Goal: Browse casually: Explore the website without a specific task or goal

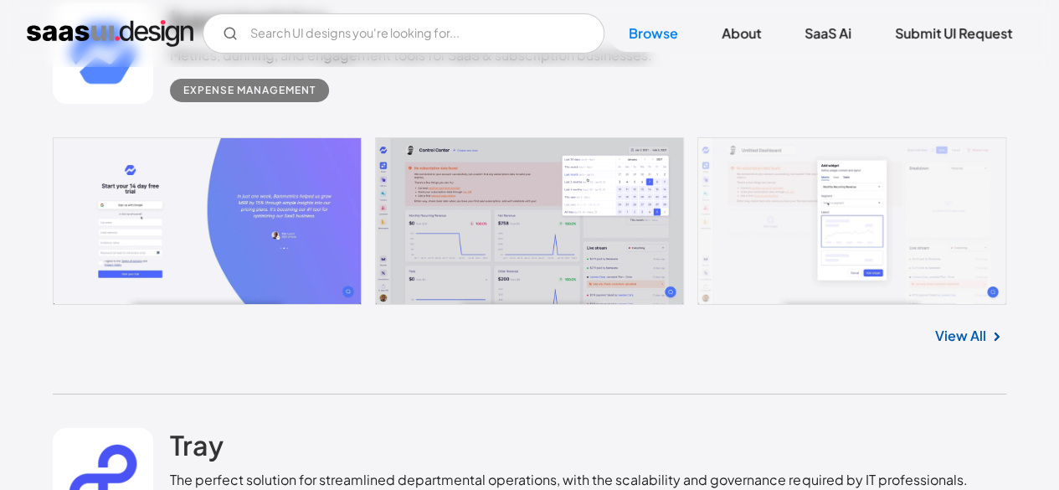
scroll to position [6104, 0]
click at [464, 242] on link at bounding box center [530, 219] width 954 height 167
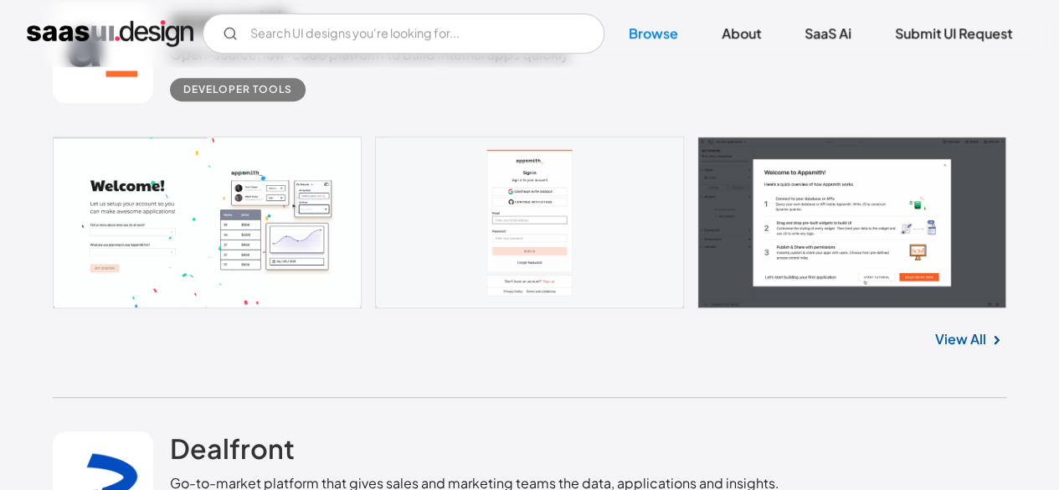
scroll to position [10037, 0]
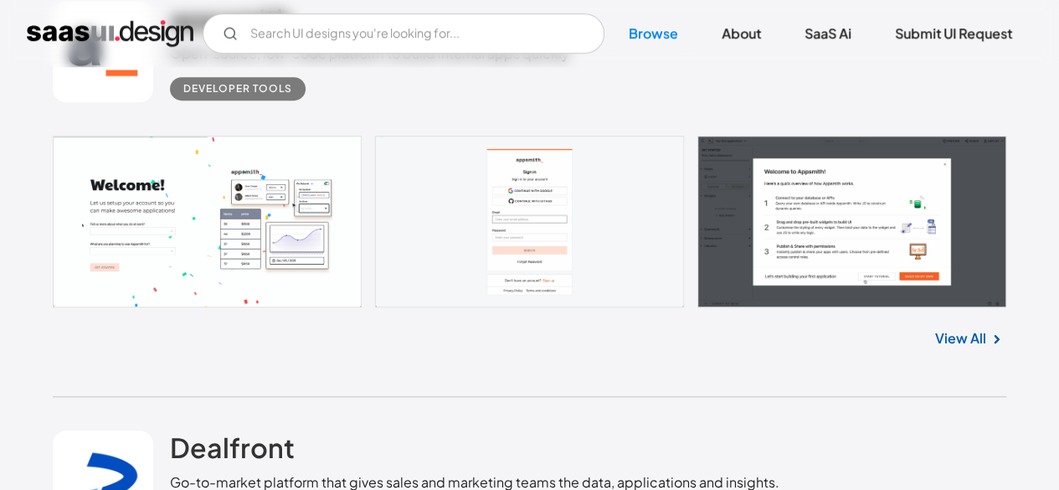
click at [134, 176] on link at bounding box center [530, 222] width 954 height 172
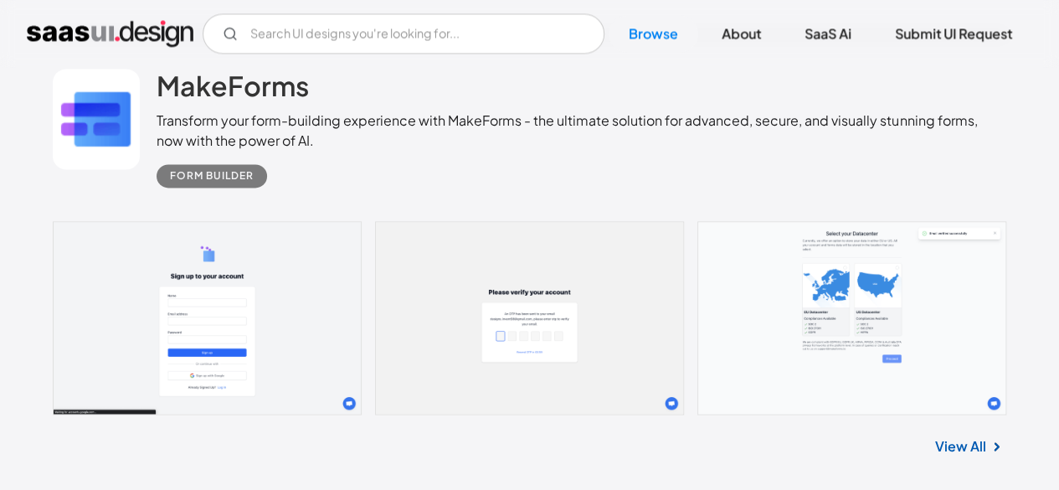
scroll to position [13915, 0]
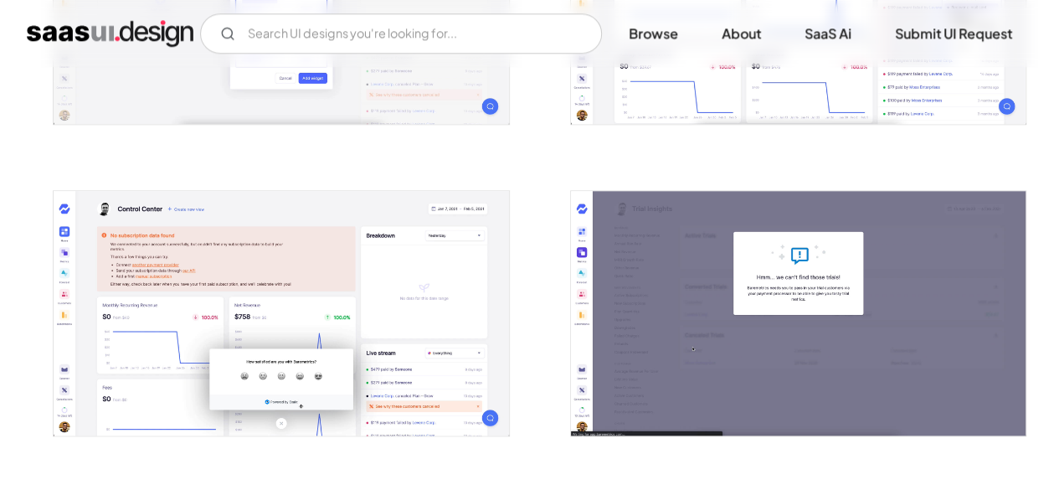
scroll to position [827, 0]
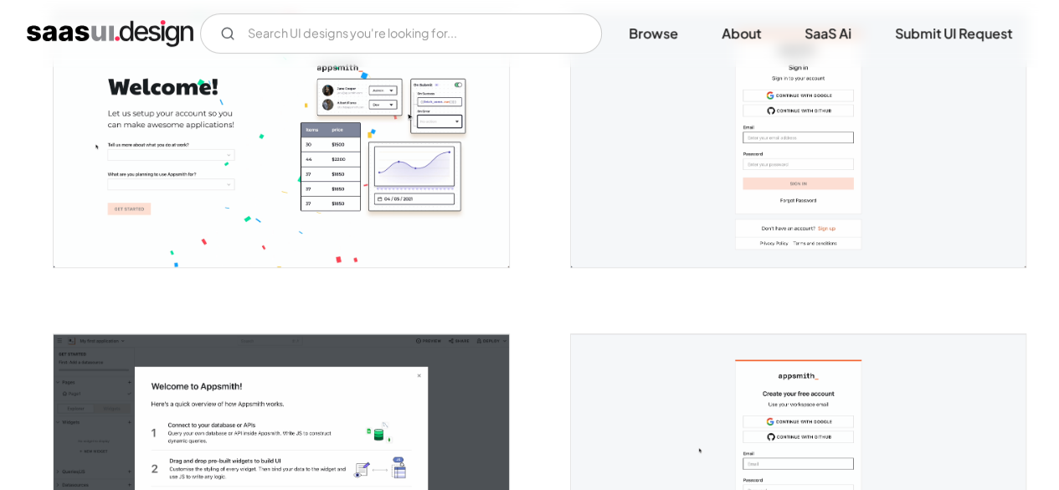
scroll to position [378, 0]
click at [291, 197] on img "open lightbox" at bounding box center [281, 140] width 455 height 252
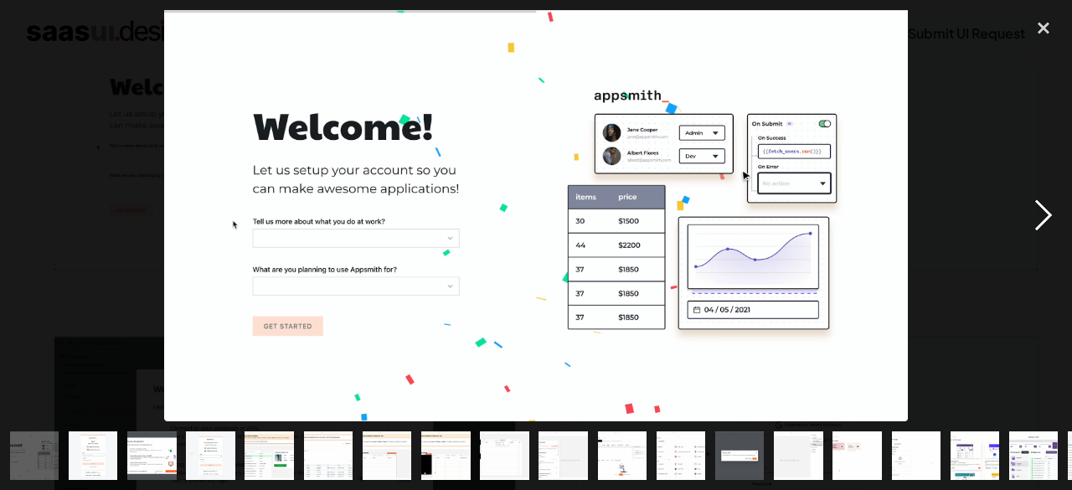
click at [1041, 215] on div "next image" at bounding box center [1043, 215] width 57 height 411
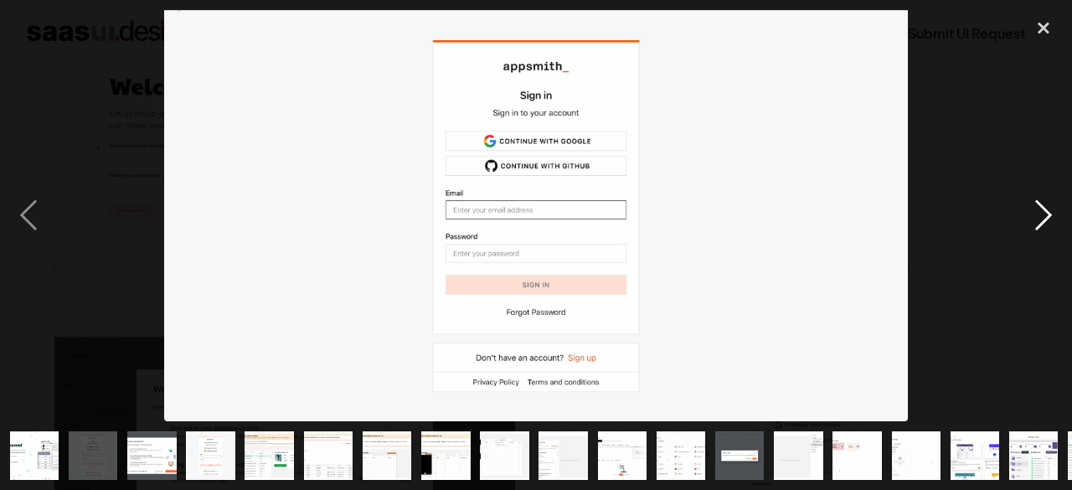
click at [1041, 215] on div "next image" at bounding box center [1043, 215] width 57 height 411
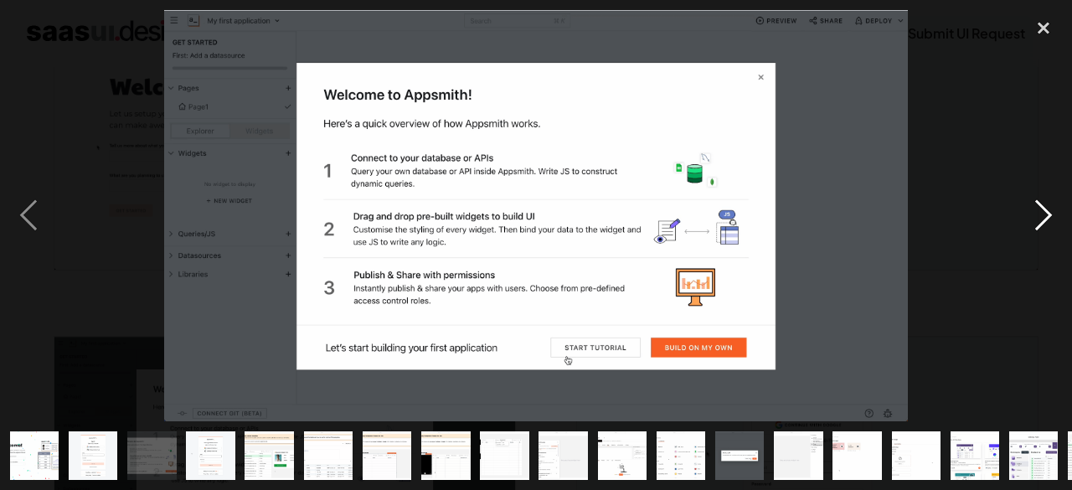
click at [1041, 215] on div "next image" at bounding box center [1043, 215] width 57 height 411
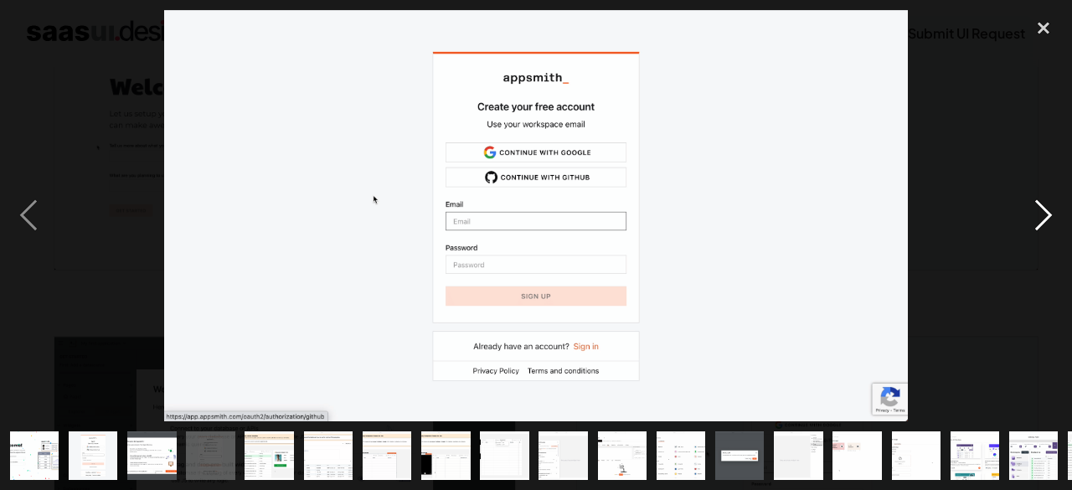
click at [1041, 215] on div "next image" at bounding box center [1043, 215] width 57 height 411
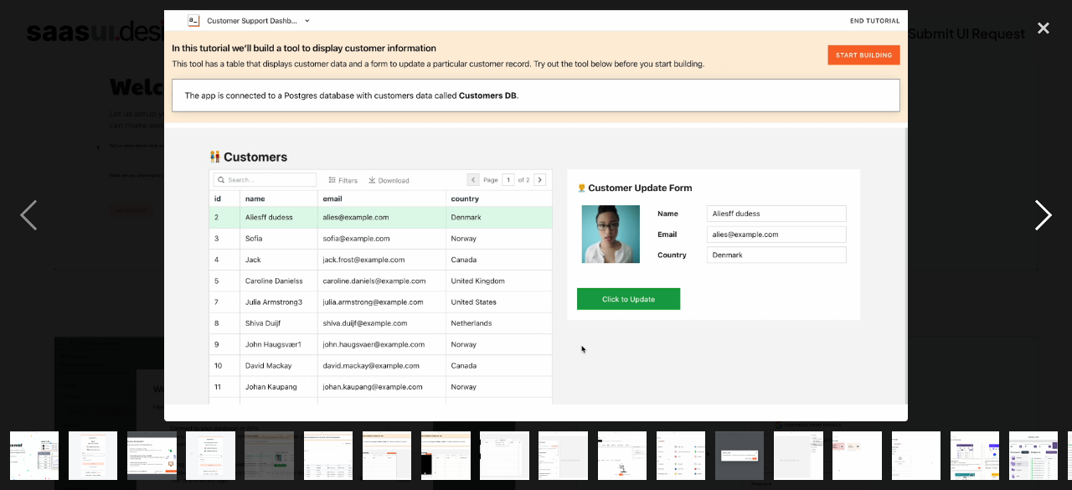
click at [1041, 215] on div "next image" at bounding box center [1043, 215] width 57 height 411
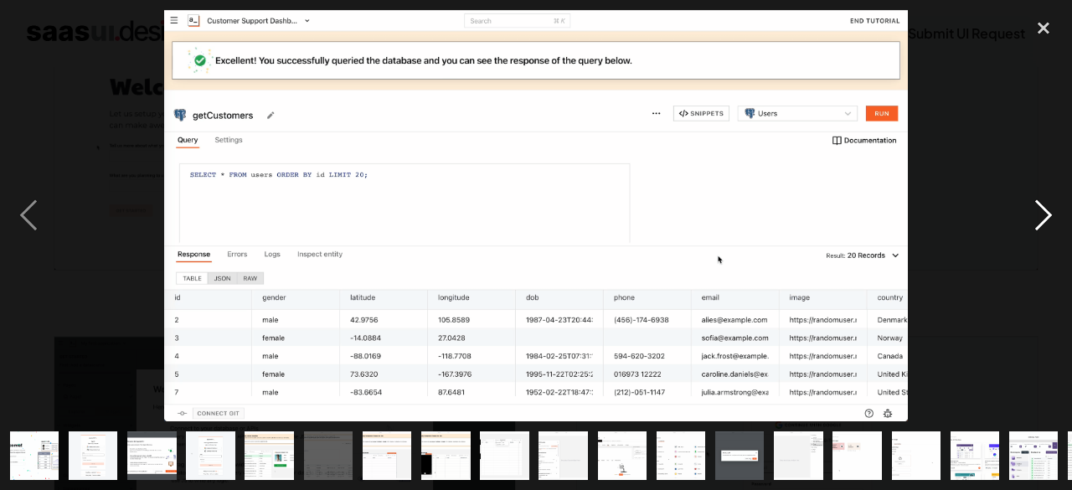
click at [1041, 215] on div "next image" at bounding box center [1043, 215] width 57 height 411
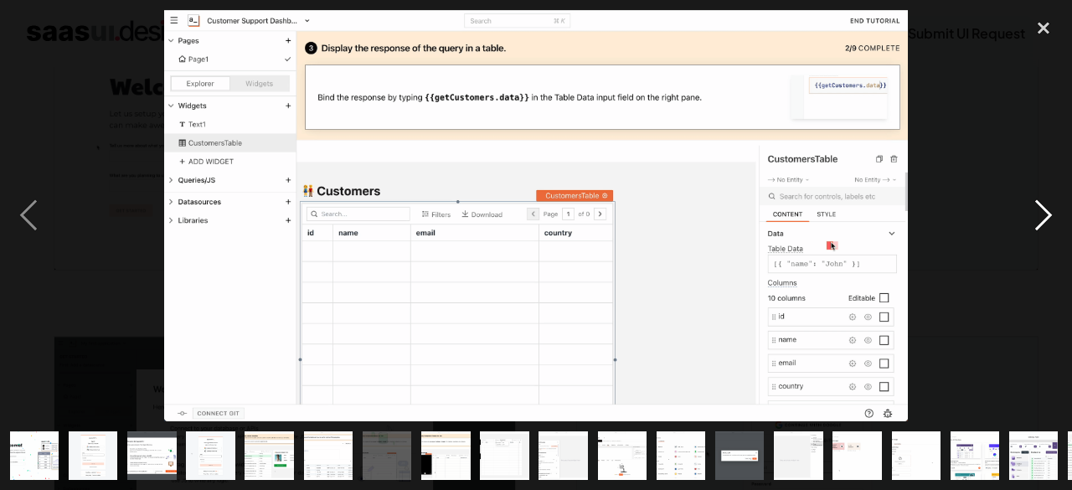
click at [1041, 215] on div "next image" at bounding box center [1043, 215] width 57 height 411
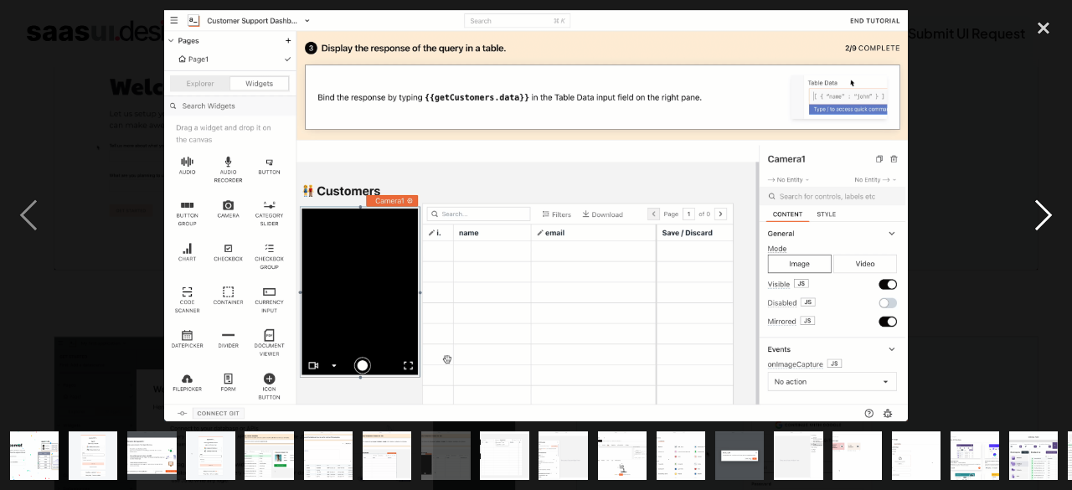
click at [1041, 215] on div "next image" at bounding box center [1043, 215] width 57 height 411
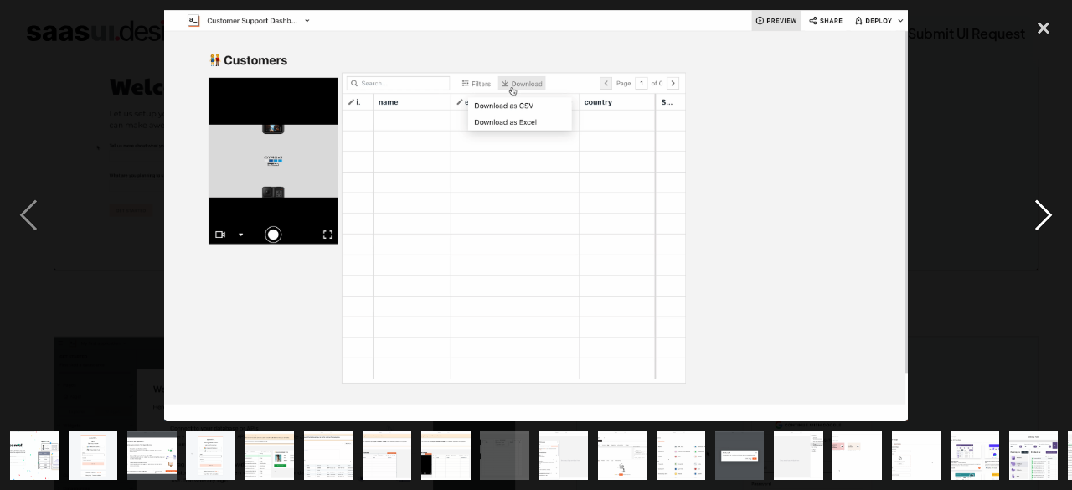
click at [1041, 215] on div "next image" at bounding box center [1043, 215] width 57 height 411
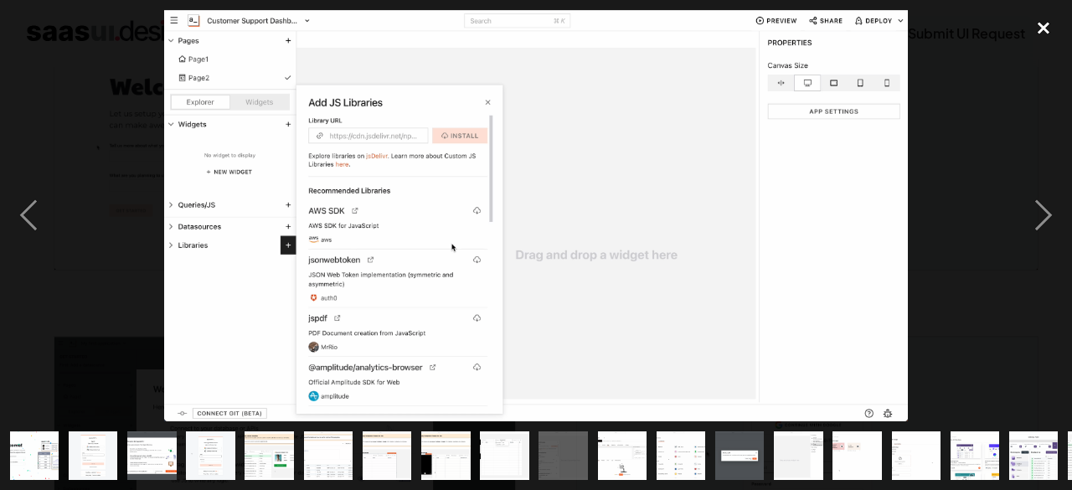
click at [1040, 33] on div "close lightbox" at bounding box center [1043, 28] width 57 height 37
